Goal: Information Seeking & Learning: Learn about a topic

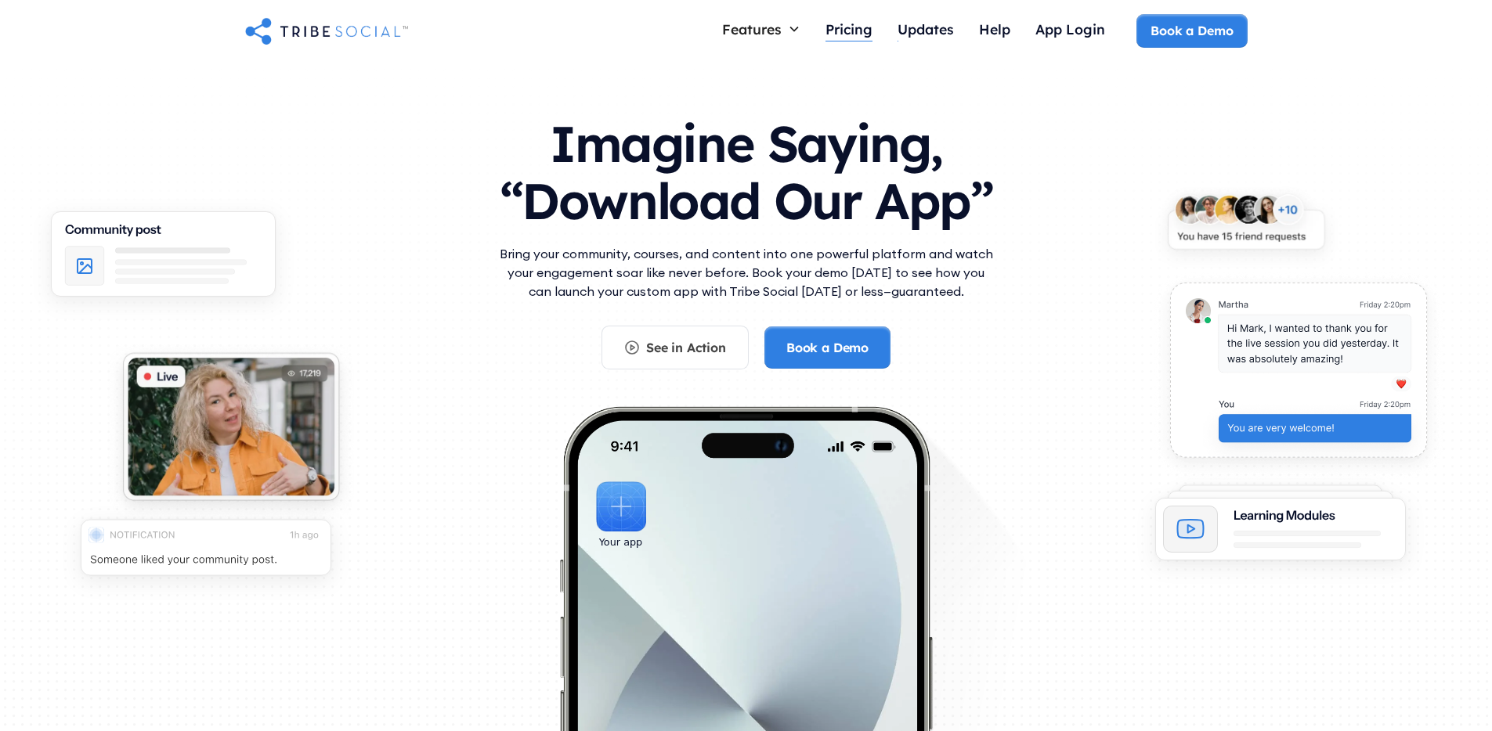
click at [848, 33] on div "Pricing" at bounding box center [848, 28] width 47 height 17
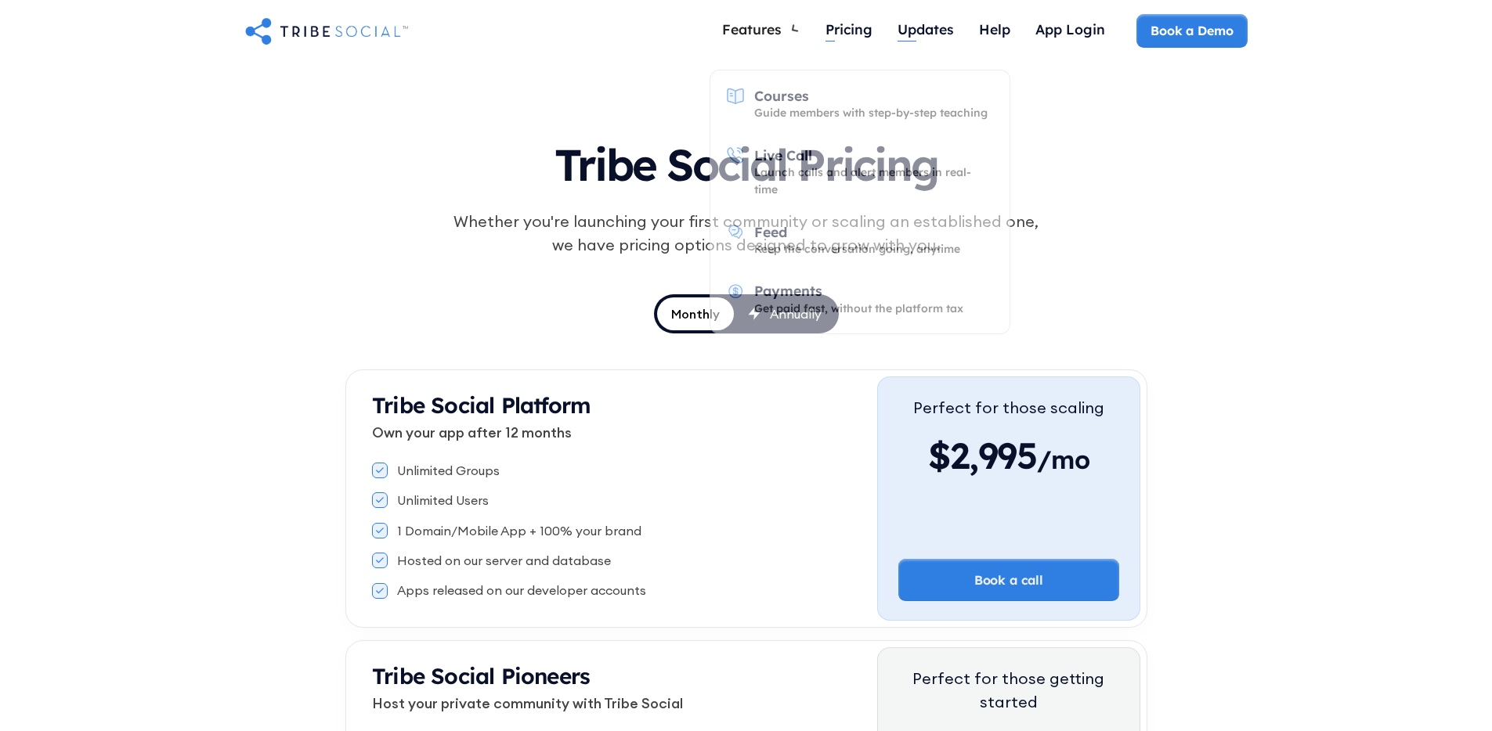
click at [779, 31] on div "Features" at bounding box center [752, 28] width 60 height 17
